Goal: Complete application form

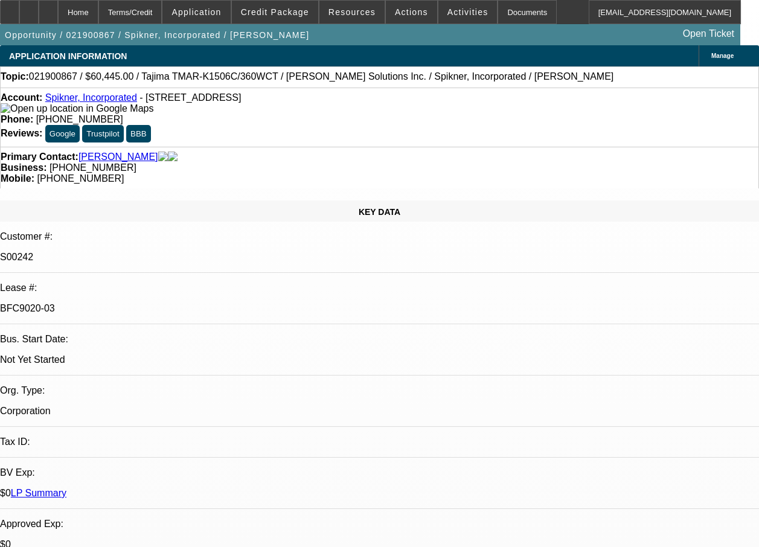
select select "0"
select select "2"
select select "0.1"
select select "0"
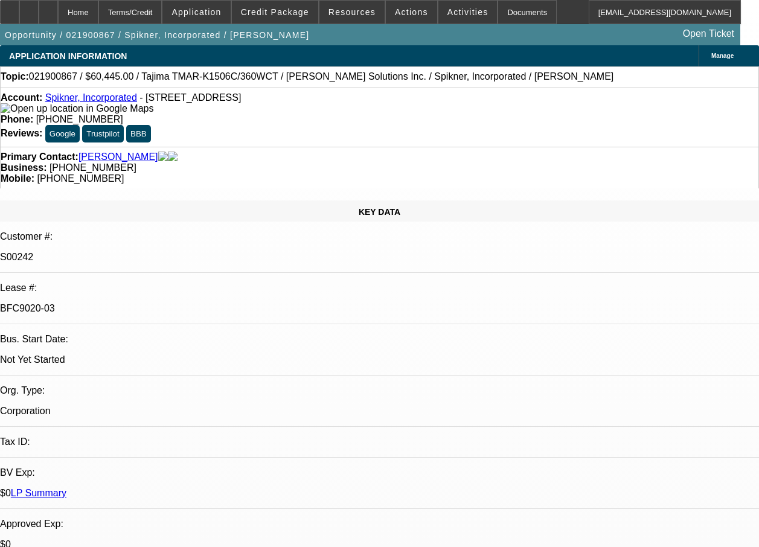
select select "0.1"
select select "0"
select select "0.1"
select select "0"
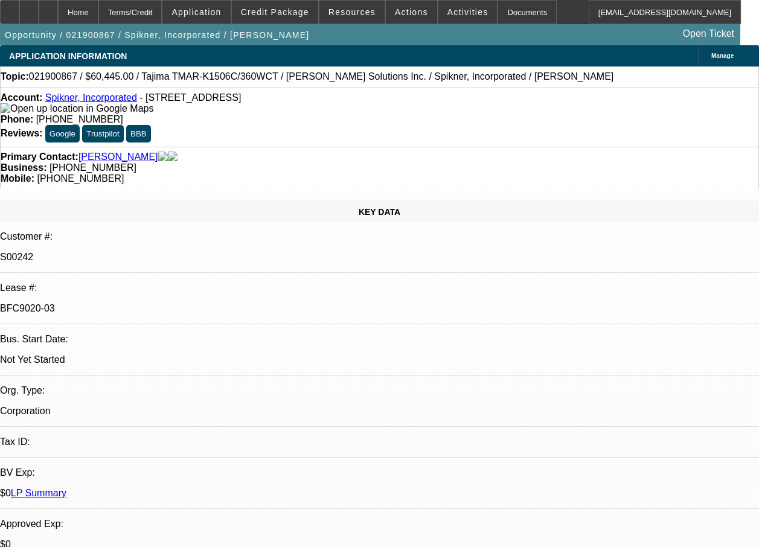
select select "0"
select select "0.1"
select select "1"
select select "2"
select select "4"
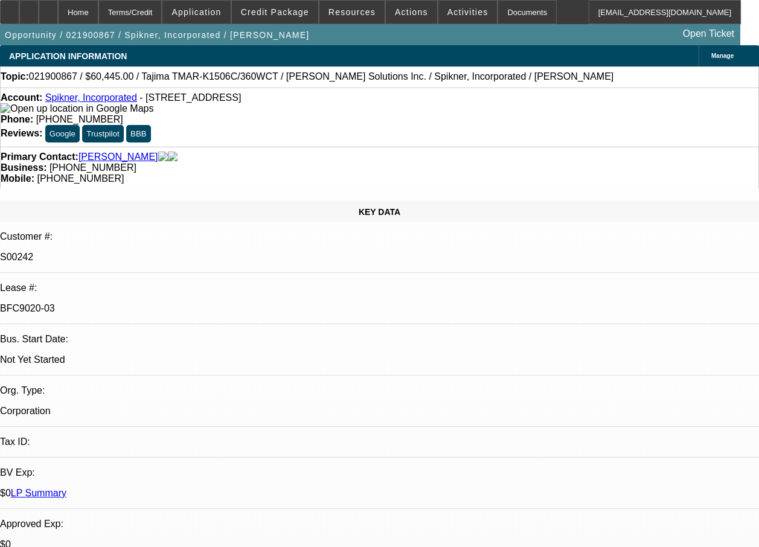
select select "1"
select select "4"
select select "1"
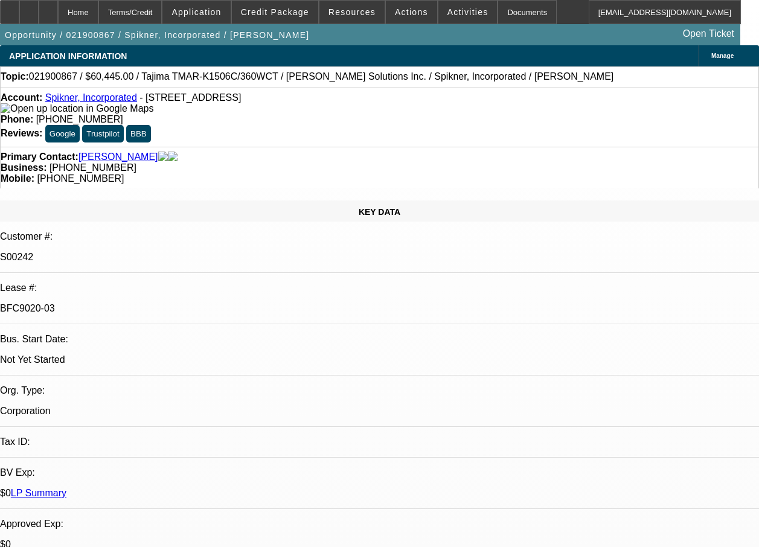
select select "7"
select select "1"
select select "4"
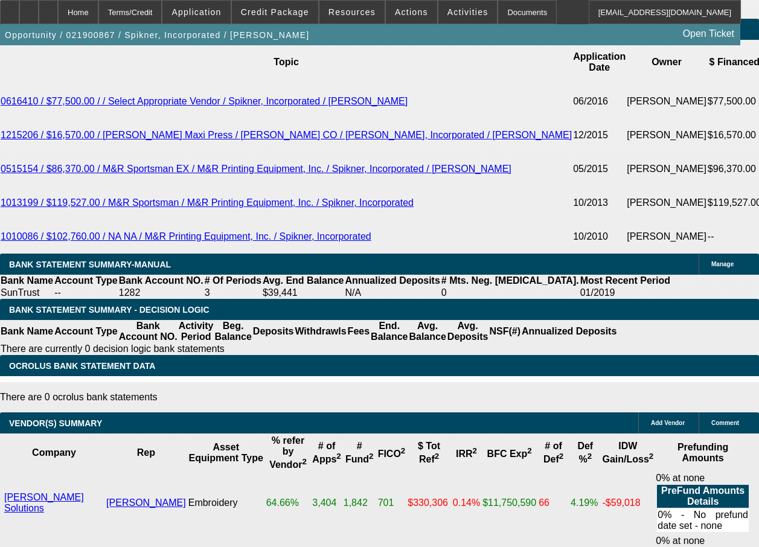
scroll to position [2268, 0]
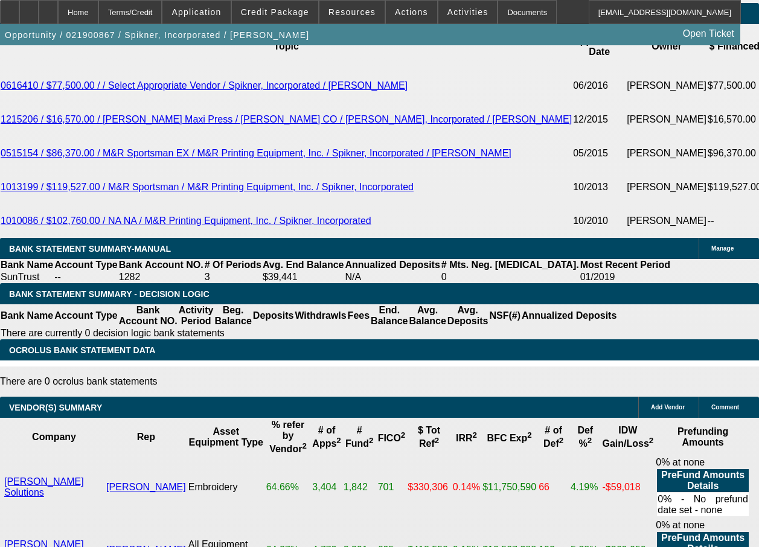
click at [758, 22] on div "APPLICATION INFORMATION [GEOGRAPHIC_DATA] Topic: 021900867 / $60,445.00 / Tajim…" at bounding box center [379, 296] width 759 height 5038
